Goal: Information Seeking & Learning: Find specific fact

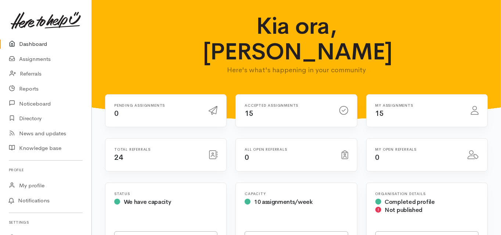
click at [35, 44] on link "Dashboard" at bounding box center [45, 44] width 91 height 15
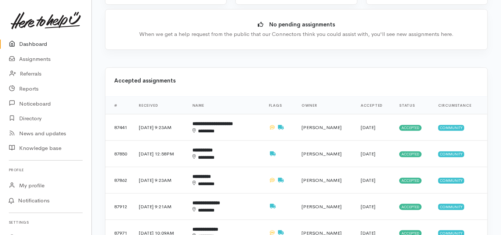
scroll to position [264, 0]
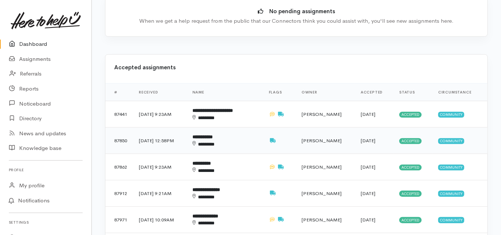
click at [213, 135] on b "**********" at bounding box center [202, 137] width 20 height 5
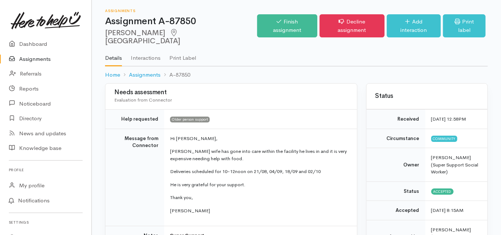
drag, startPoint x: 142, startPoint y: 33, endPoint x: 107, endPoint y: 32, distance: 34.5
click at [107, 32] on h2 "Barry Smith Tauranga" at bounding box center [181, 37] width 152 height 17
drag, startPoint x: 105, startPoint y: 33, endPoint x: 142, endPoint y: 34, distance: 36.7
click at [142, 34] on h2 "Barry Smith Tauranga" at bounding box center [181, 37] width 152 height 17
copy h2 "Barry Smith"
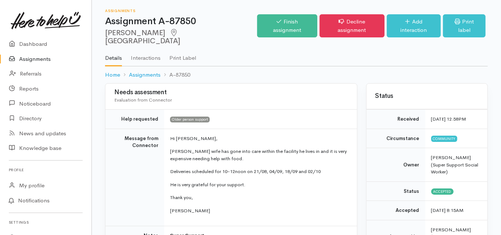
click at [115, 167] on td "Message from Connector" at bounding box center [134, 178] width 59 height 98
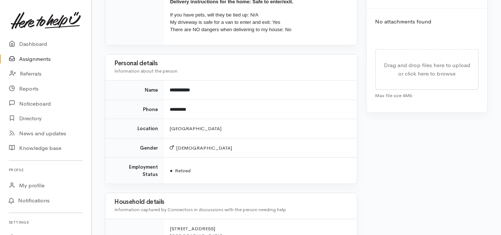
scroll to position [379, 0]
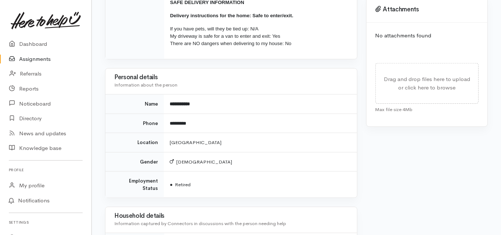
click at [103, 119] on div "Needs assessment Evaluation from Connector Help requested Older person support …" at bounding box center [231, 82] width 261 height 755
drag, startPoint x: 189, startPoint y: 114, endPoint x: 170, endPoint y: 116, distance: 19.2
click at [170, 116] on td "*********" at bounding box center [260, 123] width 193 height 19
click at [120, 101] on td "Name" at bounding box center [134, 104] width 58 height 19
click at [116, 153] on td "Gender" at bounding box center [134, 161] width 58 height 19
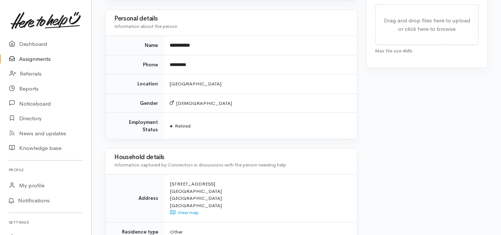
scroll to position [467, 0]
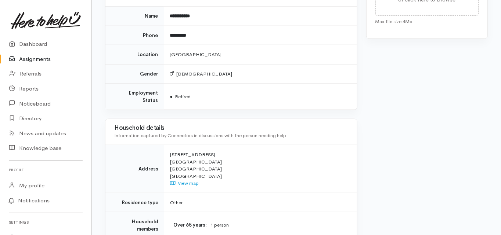
drag, startPoint x: 170, startPoint y: 136, endPoint x: 192, endPoint y: 138, distance: 22.8
click at [192, 151] on div "5 Flax Way Papamoa Beach Tauranga New Zealand View map" at bounding box center [259, 169] width 178 height 36
copy div "5 Flax Way"
click at [121, 151] on td "Address" at bounding box center [134, 169] width 59 height 48
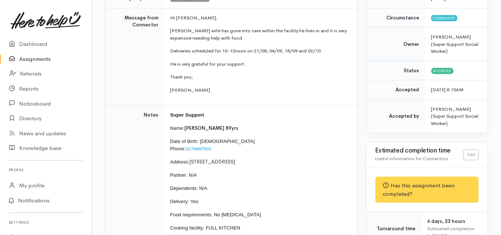
scroll to position [115, 0]
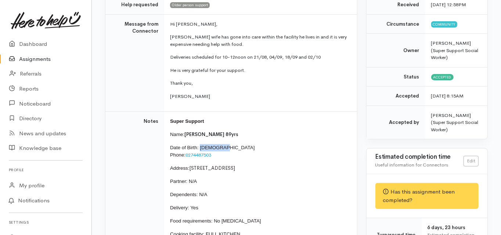
drag, startPoint x: 223, startPoint y: 137, endPoint x: 202, endPoint y: 138, distance: 21.3
click at [200, 144] on p "Date of Birth: 14/6/1936 Phone: 0274487503" at bounding box center [259, 151] width 178 height 15
copy span "14/6/1936"
click at [123, 177] on td "Notes" at bounding box center [134, 181] width 59 height 138
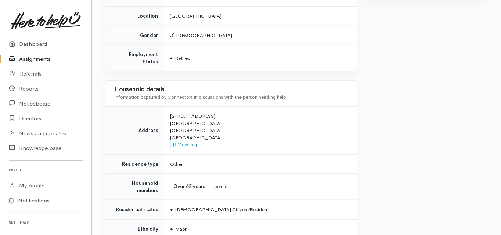
scroll to position [526, 0]
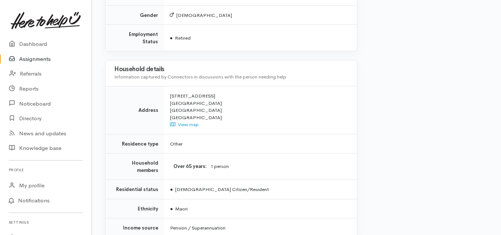
click at [353, 134] on td "Other" at bounding box center [260, 143] width 193 height 19
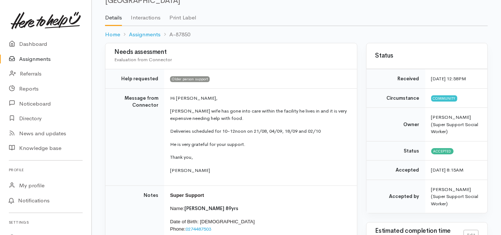
scroll to position [26, 0]
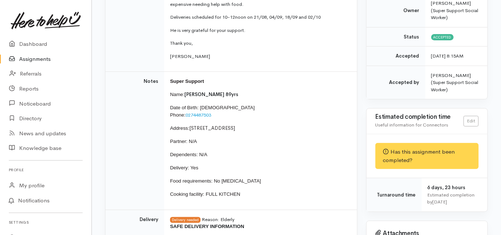
scroll to position [117, 0]
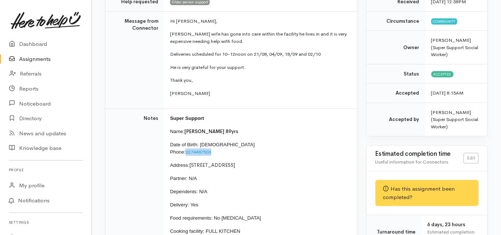
drag, startPoint x: 215, startPoint y: 143, endPoint x: 186, endPoint y: 145, distance: 28.3
click at [186, 145] on p "Date of Birth: 14/6/1936 Phone: 0274487503" at bounding box center [259, 148] width 178 height 15
copy link "0274487503"
click at [134, 150] on td "Notes" at bounding box center [134, 178] width 59 height 138
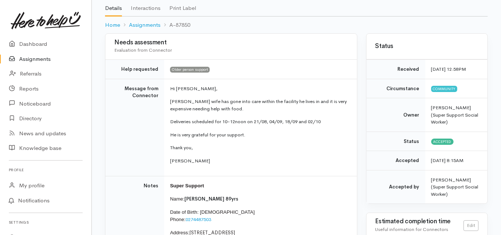
scroll to position [0, 0]
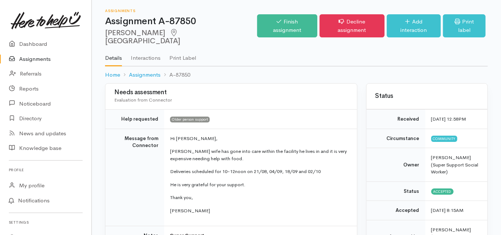
click at [39, 44] on link "Dashboard" at bounding box center [45, 44] width 91 height 15
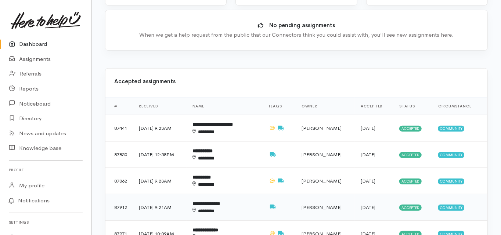
scroll to position [264, 0]
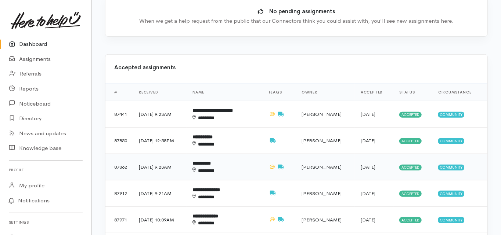
click at [211, 161] on b "**********" at bounding box center [201, 163] width 18 height 5
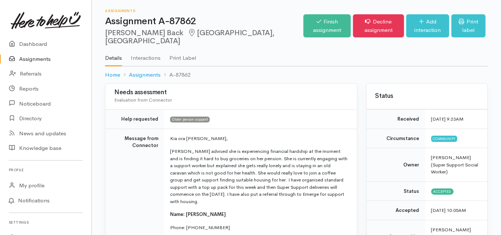
drag, startPoint x: 105, startPoint y: 33, endPoint x: 141, endPoint y: 34, distance: 35.2
click at [141, 34] on h2 "Karen Back Papamoa, Tauranga" at bounding box center [204, 37] width 198 height 17
copy h2 "Karen Back"
click at [124, 186] on td "Message from Connector" at bounding box center [134, 239] width 59 height 221
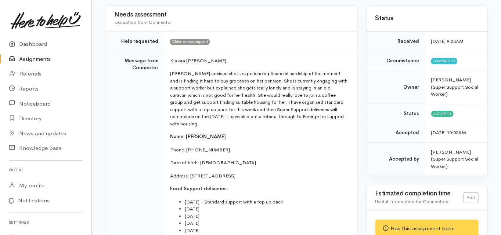
scroll to position [88, 0]
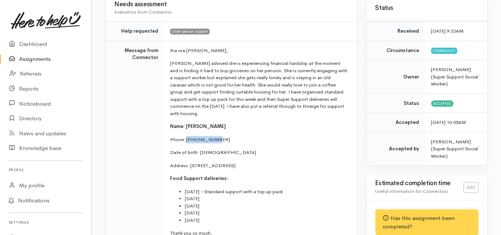
drag, startPoint x: 215, startPoint y: 129, endPoint x: 189, endPoint y: 129, distance: 26.4
click at [185, 136] on p "Phone: 02108419810" at bounding box center [259, 139] width 178 height 7
copy p "02108419810"
click at [130, 179] on td "Message from Connector" at bounding box center [134, 151] width 59 height 221
drag, startPoint x: 190, startPoint y: 157, endPoint x: 220, endPoint y: 157, distance: 30.1
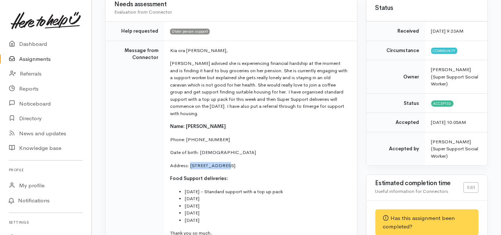
click at [220, 162] on p "Address: 17 Crisp Drive, Papamoa Beach, Tauranga, New Zealand" at bounding box center [259, 165] width 178 height 7
copy p "17 Crisp Drive"
drag, startPoint x: 227, startPoint y: 142, endPoint x: 200, endPoint y: 147, distance: 27.2
click at [200, 149] on p "Date of birth: 02/02/1960" at bounding box center [259, 152] width 178 height 7
copy p "02/02/1960"
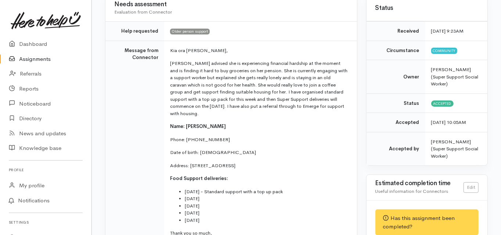
click at [113, 158] on td "Message from Connector" at bounding box center [134, 151] width 59 height 221
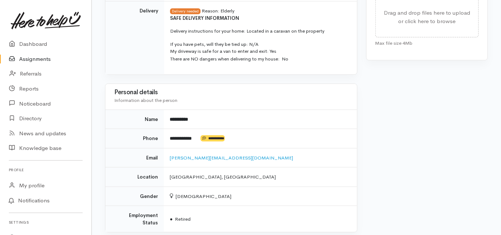
scroll to position [470, 0]
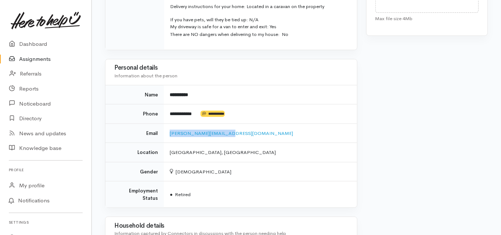
drag, startPoint x: 230, startPoint y: 125, endPoint x: 168, endPoint y: 131, distance: 61.6
click at [168, 131] on td "kareneback@bigpond.com" at bounding box center [260, 133] width 193 height 19
copy link "kareneback@bigpond.com"
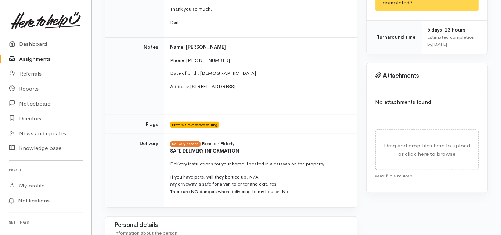
scroll to position [264, 0]
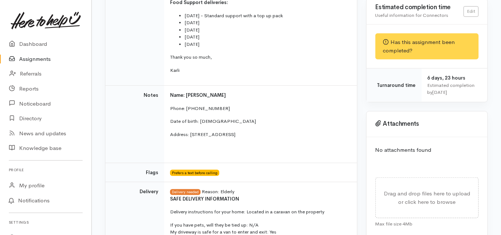
click at [105, 138] on div "Needs assessment Evaluation from Connector Help requested Older person support …" at bounding box center [231, 37] width 252 height 437
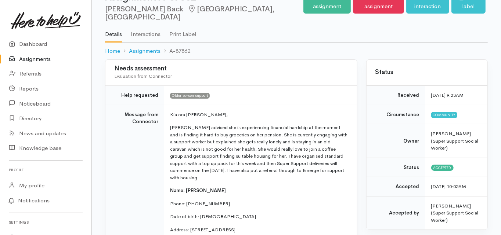
scroll to position [59, 0]
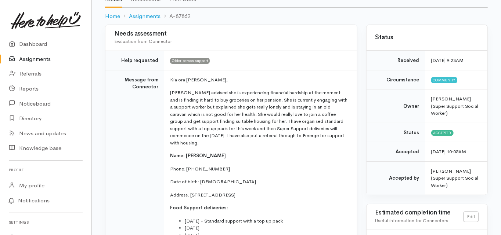
click at [119, 179] on td "Message from Connector" at bounding box center [134, 180] width 59 height 221
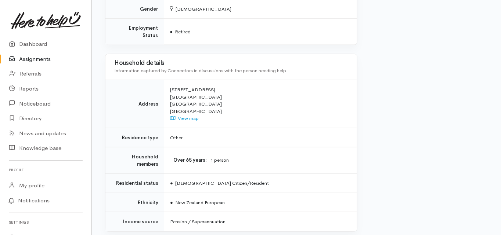
scroll to position [646, 0]
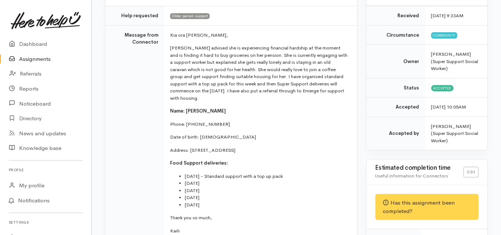
scroll to position [0, 0]
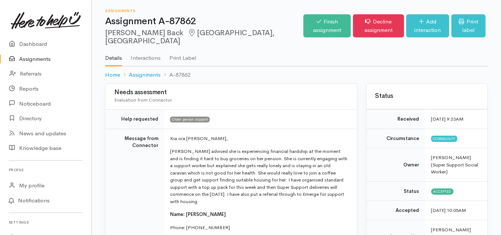
click at [33, 45] on link "Dashboard" at bounding box center [45, 44] width 91 height 15
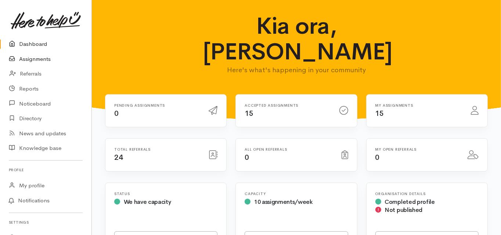
click at [37, 60] on link "Assignments" at bounding box center [45, 59] width 91 height 15
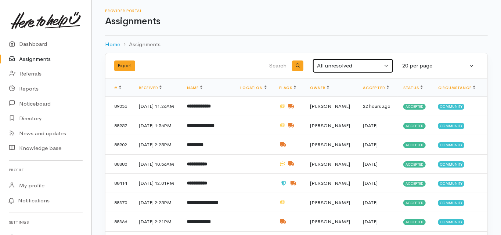
click at [328, 65] on div "All unresolved" at bounding box center [349, 66] width 65 height 8
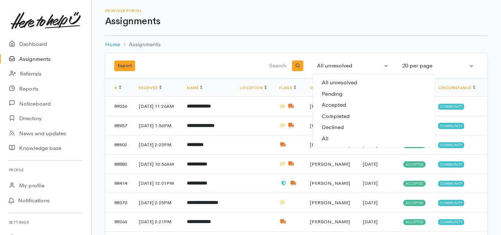
click at [333, 137] on link "All" at bounding box center [374, 138] width 122 height 11
select select "All"
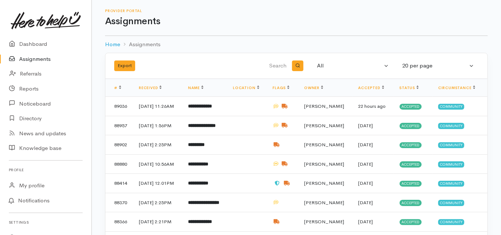
click at [277, 68] on input "search" at bounding box center [250, 66] width 75 height 18
type input "[PERSON_NAME]"
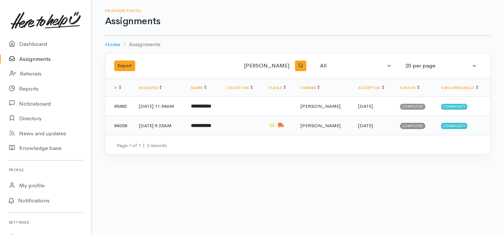
click at [211, 125] on b "**********" at bounding box center [201, 125] width 20 height 5
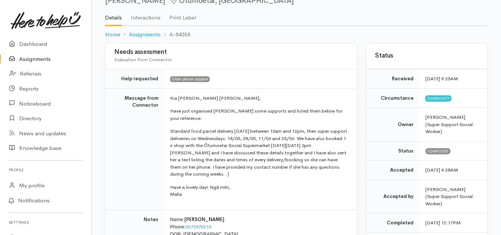
scroll to position [117, 0]
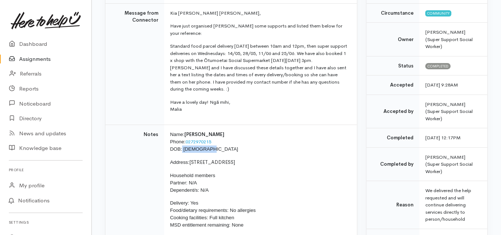
drag, startPoint x: 209, startPoint y: 141, endPoint x: 182, endPoint y: 144, distance: 27.3
click at [182, 144] on p "Name: [PERSON_NAME] Phone: [PHONE_NUMBER] DOB: [DEMOGRAPHIC_DATA]" at bounding box center [259, 142] width 178 height 22
click at [211, 143] on p "Name: [PERSON_NAME] Phone: [PHONE_NUMBER] DOB: [DEMOGRAPHIC_DATA]" at bounding box center [259, 142] width 178 height 22
drag, startPoint x: 208, startPoint y: 142, endPoint x: 184, endPoint y: 143, distance: 24.2
click at [184, 143] on p "Name: Janet Hayes Phone: 0272970215 DOB: 27/04/1952" at bounding box center [259, 142] width 178 height 22
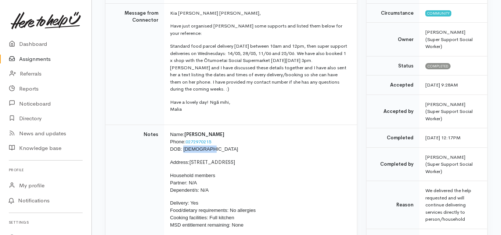
copy span "27/04/1952"
click at [43, 18] on img at bounding box center [46, 21] width 70 height 18
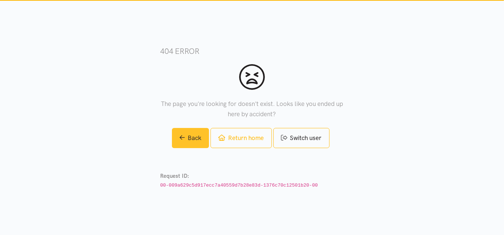
click at [185, 137] on link "Back" at bounding box center [190, 138] width 37 height 20
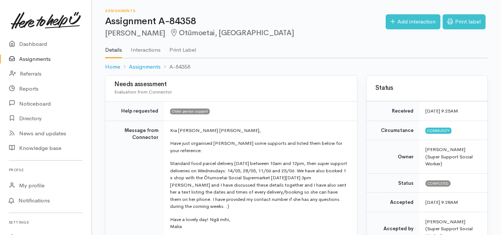
scroll to position [117, 0]
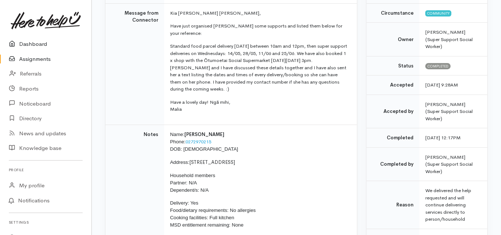
click at [39, 43] on link "Dashboard" at bounding box center [45, 44] width 91 height 15
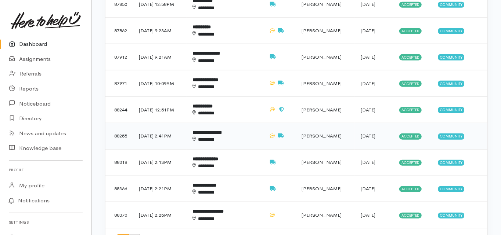
scroll to position [411, 0]
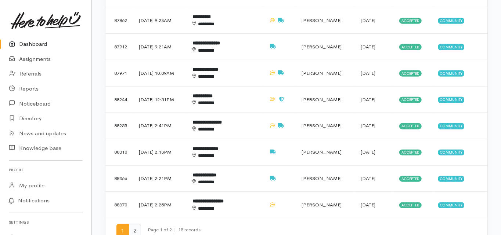
click at [133, 224] on span "2" at bounding box center [134, 231] width 12 height 14
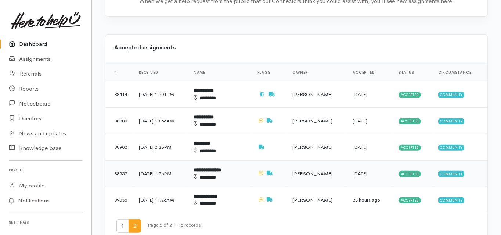
scroll to position [264, 0]
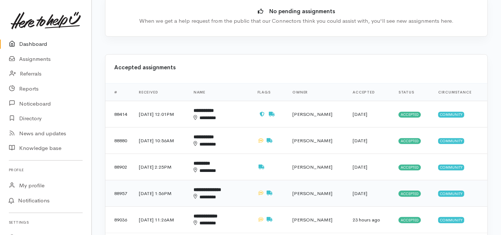
click at [221, 188] on b "**********" at bounding box center [207, 190] width 28 height 5
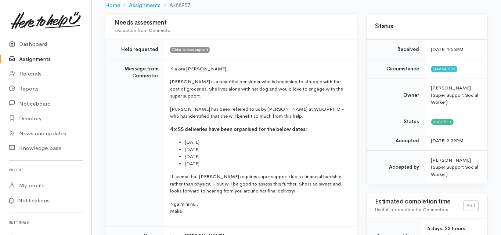
scroll to position [88, 0]
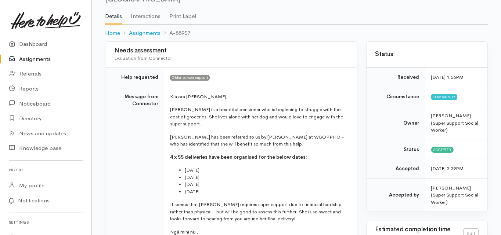
scroll to position [0, 0]
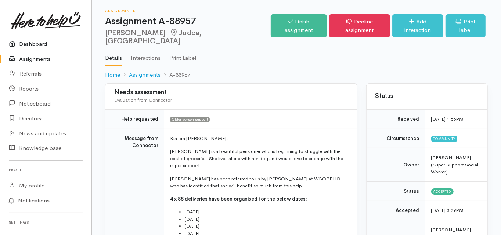
click at [36, 44] on link "Dashboard" at bounding box center [45, 44] width 91 height 15
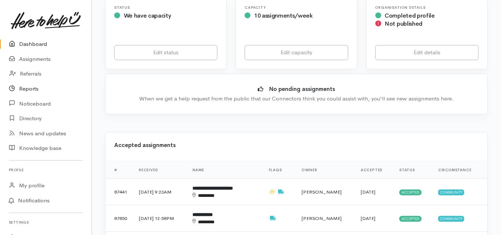
scroll to position [176, 0]
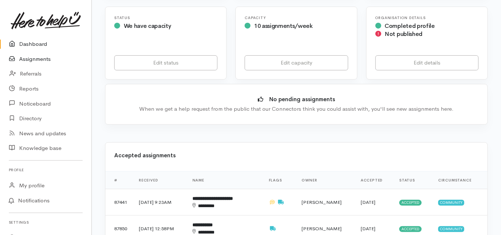
click at [37, 57] on link "Assignments" at bounding box center [45, 59] width 91 height 15
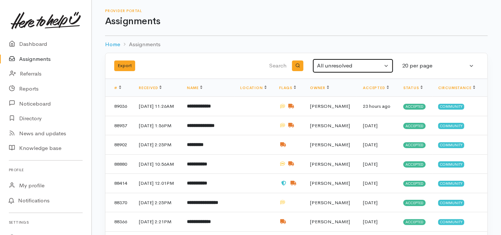
click at [315, 65] on button "All unresolved" at bounding box center [352, 66] width 81 height 14
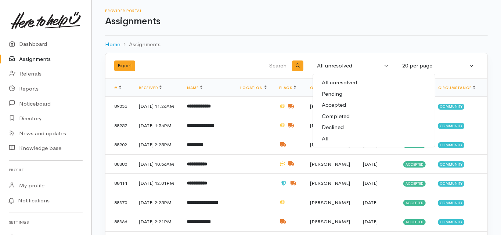
click at [329, 139] on link "All" at bounding box center [374, 138] width 122 height 11
select select "All"
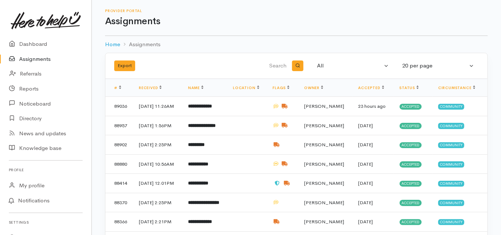
click at [276, 61] on input "search" at bounding box center [250, 66] width 75 height 18
click at [276, 66] on input "search" at bounding box center [250, 66] width 75 height 18
type input "n"
type input "[PERSON_NAME]"
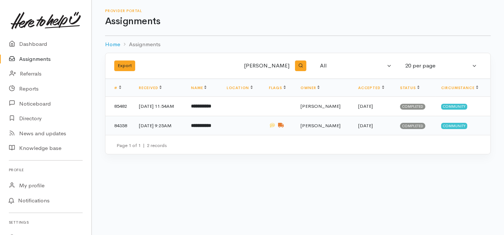
click at [211, 126] on b "**********" at bounding box center [201, 125] width 20 height 5
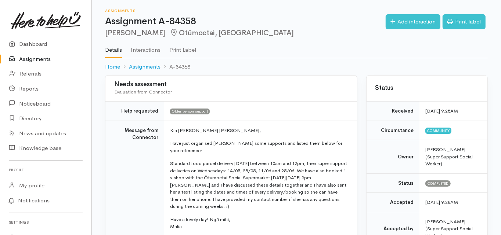
click at [117, 170] on td "Message from Connector" at bounding box center [134, 181] width 59 height 121
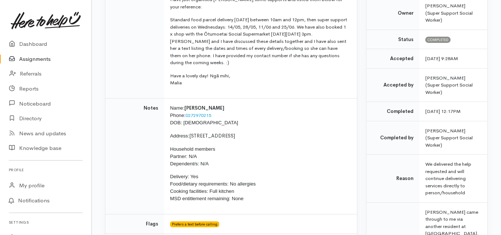
scroll to position [147, 0]
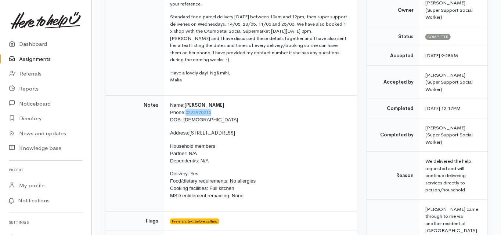
drag, startPoint x: 215, startPoint y: 104, endPoint x: 186, endPoint y: 106, distance: 29.4
click at [186, 106] on p "Name: Janet Hayes Phone: 0272970215 DOB: 27/04/1952" at bounding box center [259, 113] width 178 height 22
copy link "0272970215"
click at [39, 44] on link "Dashboard" at bounding box center [45, 44] width 91 height 15
